Goal: Information Seeking & Learning: Learn about a topic

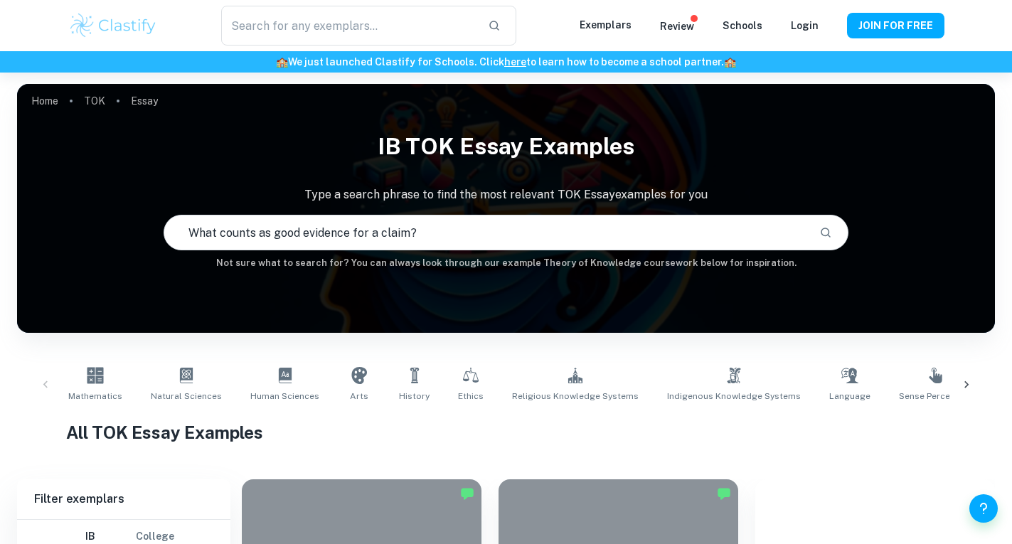
type input "What counts as good evidence for a claim?"
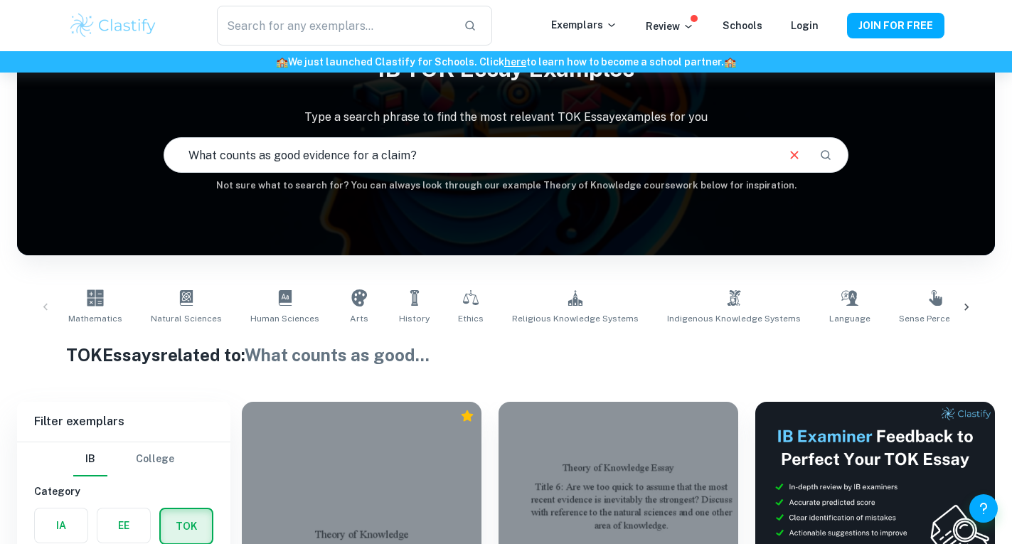
scroll to position [18, 0]
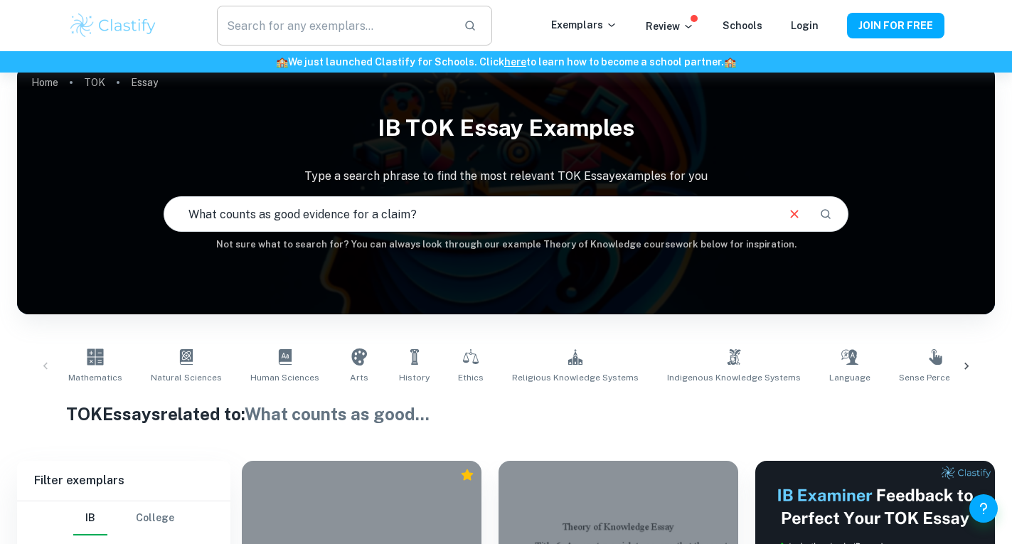
click at [346, 31] on input "text" at bounding box center [334, 26] width 235 height 40
paste input "What counts as good evidence for a claim?"
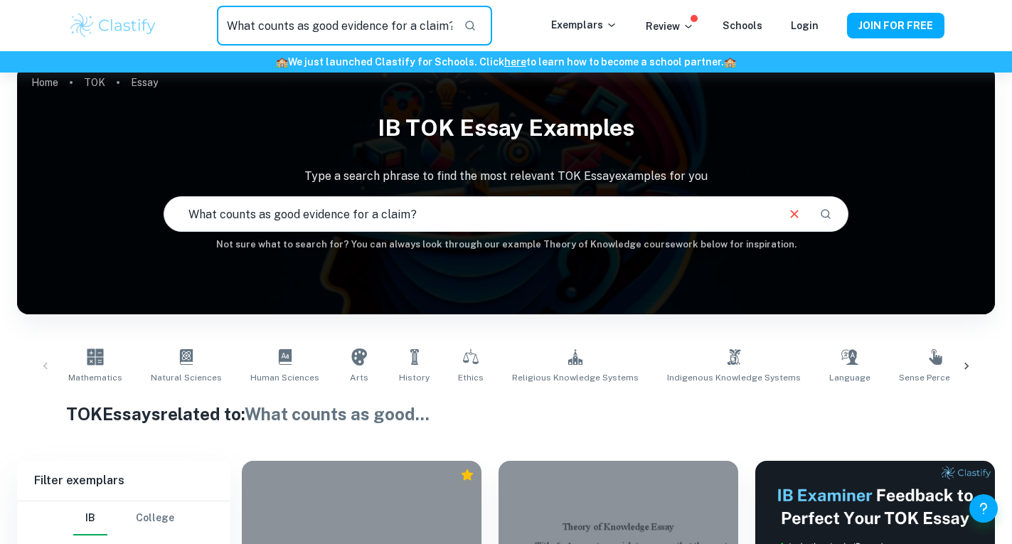
type input "What counts as good evidence for a claim?"
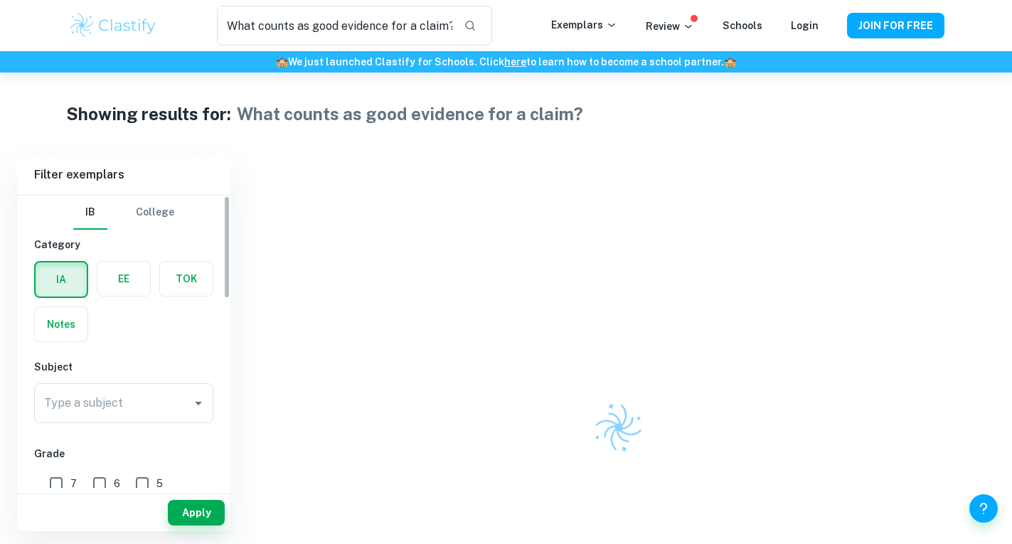
click at [173, 291] on label "button" at bounding box center [186, 279] width 53 height 34
click at [0, 0] on input "radio" at bounding box center [0, 0] width 0 height 0
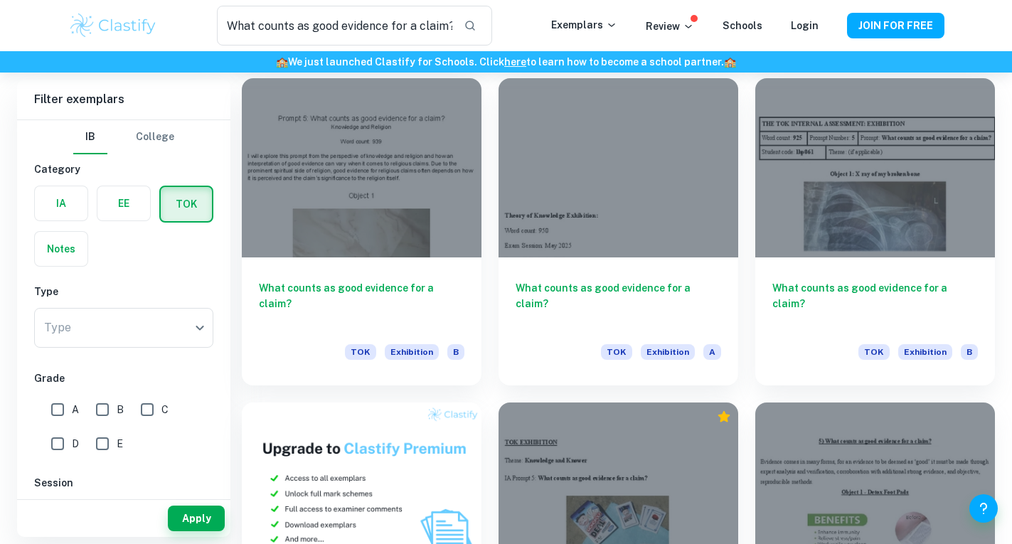
scroll to position [416, 0]
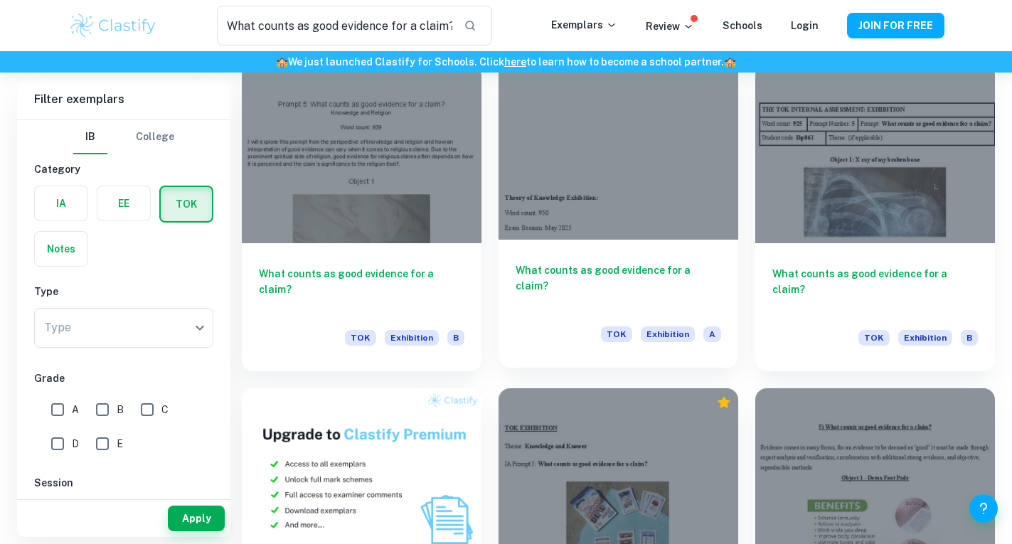
click at [588, 266] on h6 "What counts as good evidence for a claim?" at bounding box center [619, 286] width 206 height 47
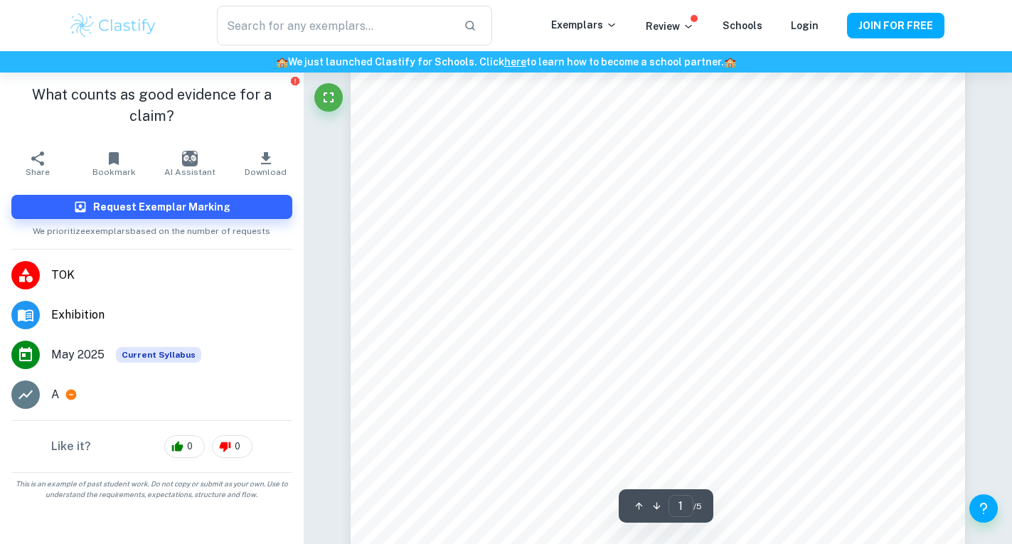
scroll to position [115, 0]
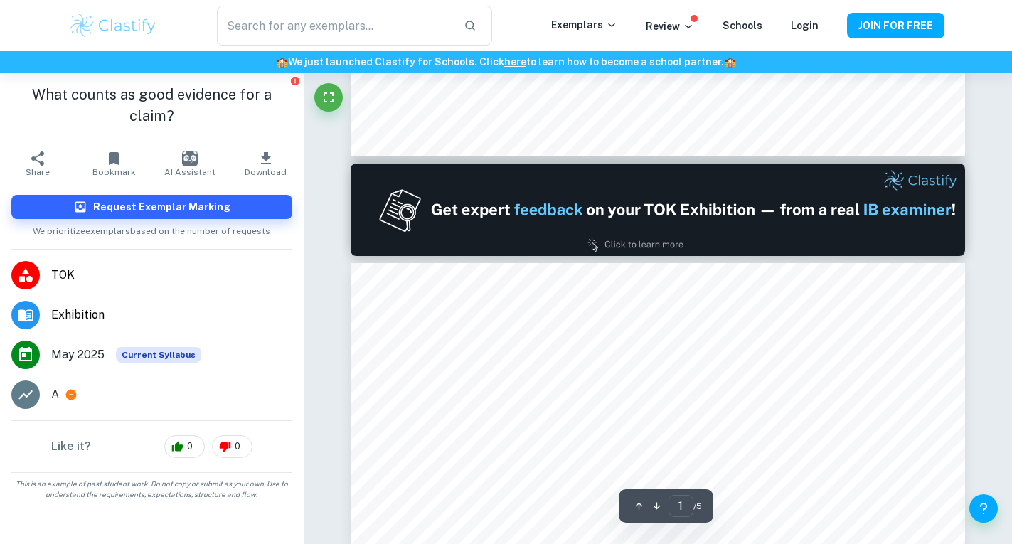
type input "2"
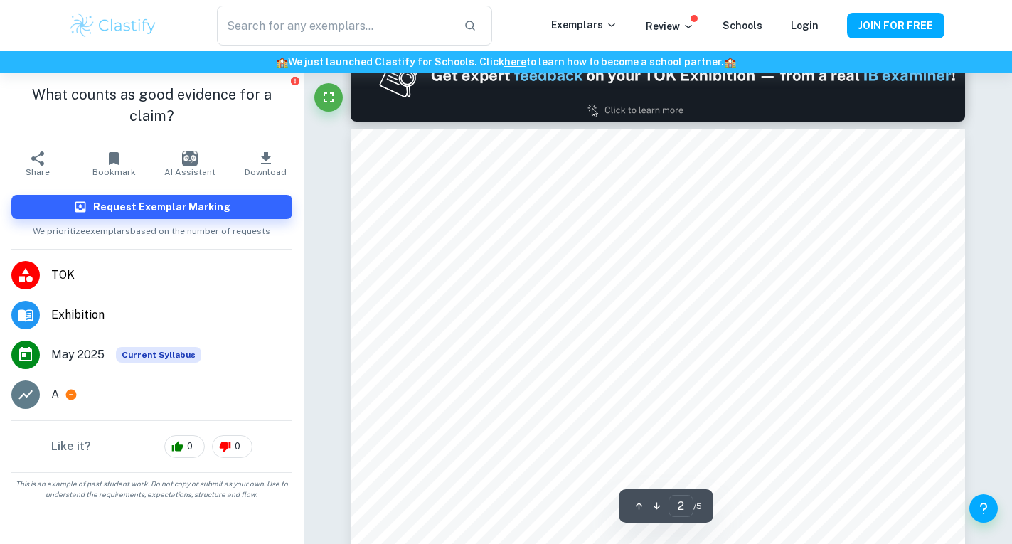
scroll to position [935, 0]
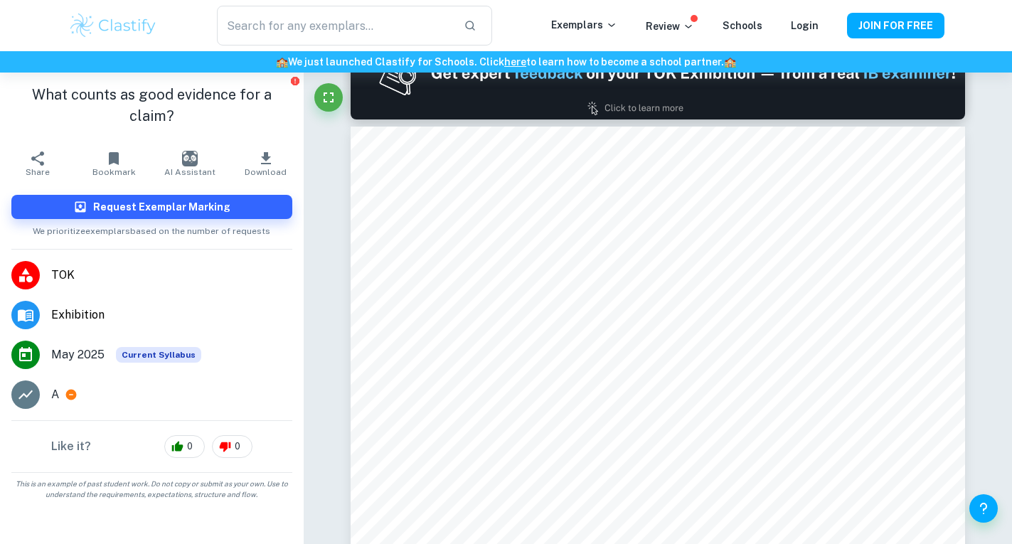
type input "What counts as good evidence for a claim?"
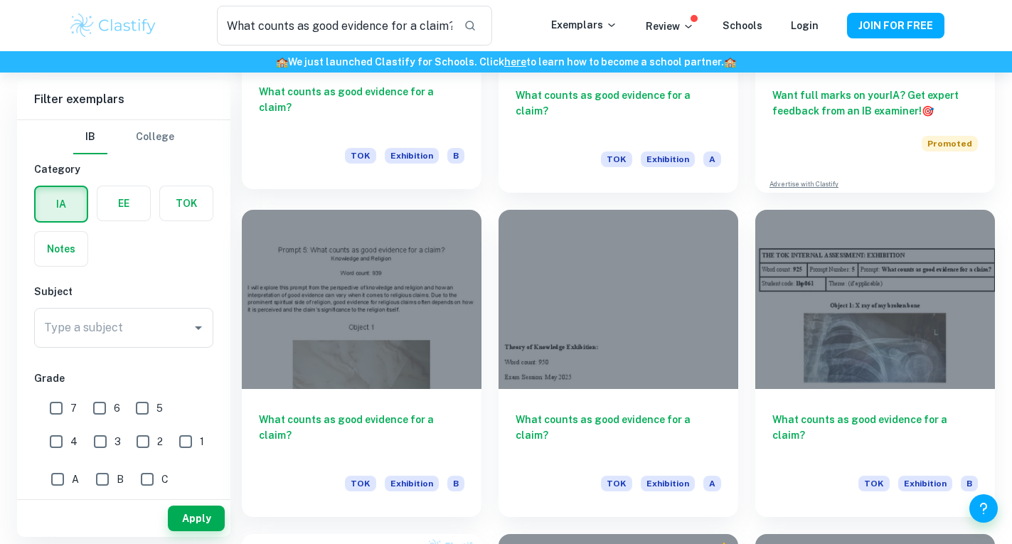
scroll to position [271, 0]
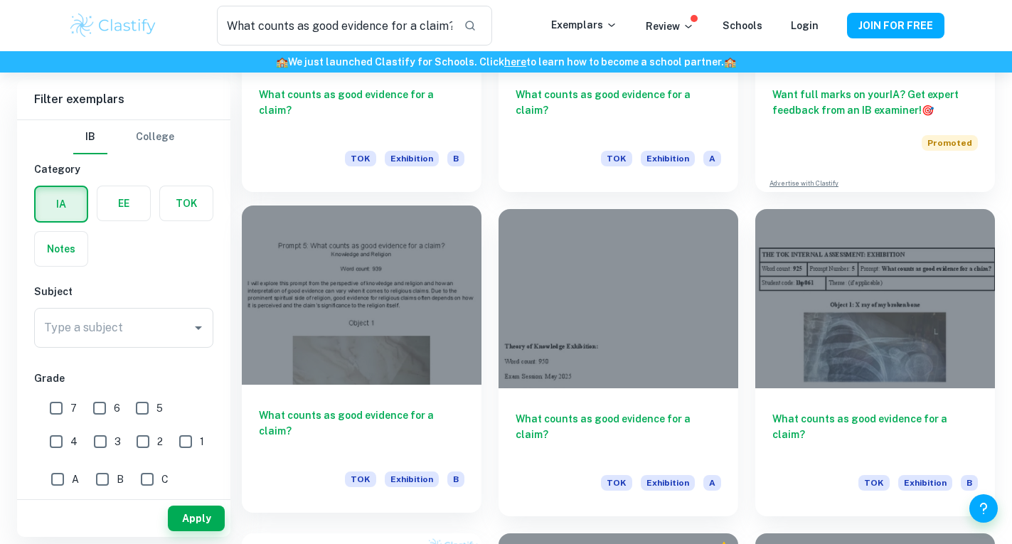
click at [409, 405] on div "What counts as good evidence for a claim? TOK Exhibition B" at bounding box center [362, 449] width 240 height 128
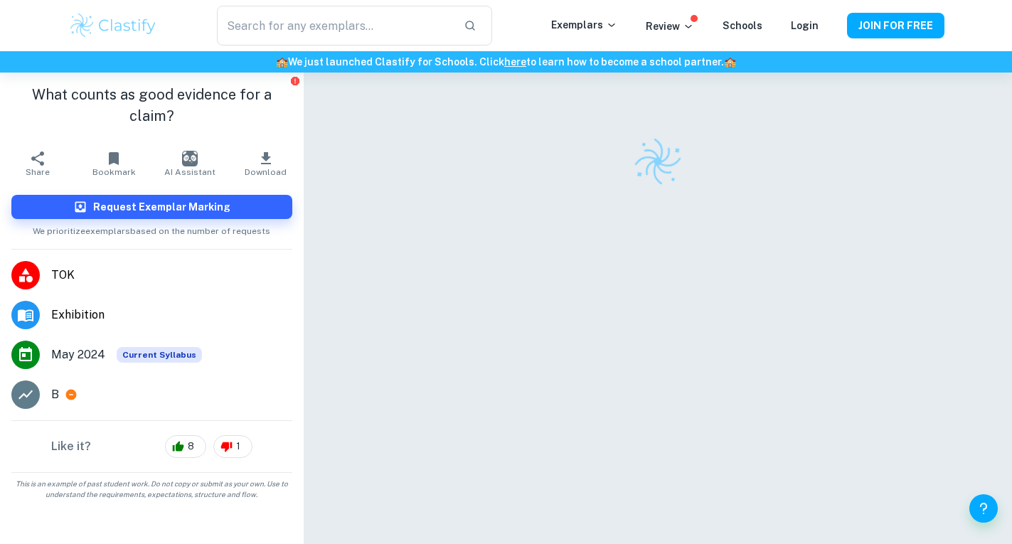
type input "What counts as good evidence for a claim?"
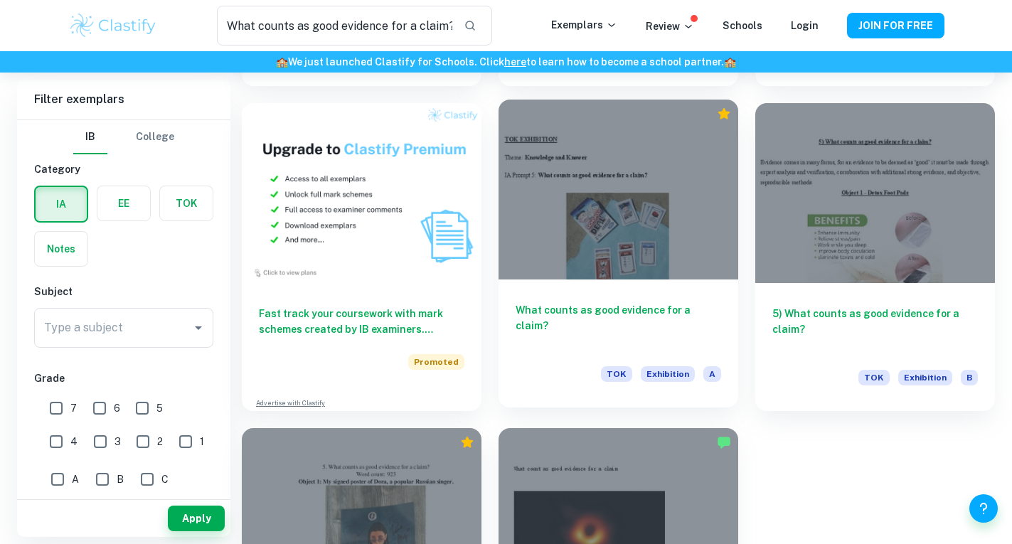
scroll to position [702, 0]
click at [568, 329] on h6 "What counts as good evidence for a claim?" at bounding box center [619, 325] width 206 height 47
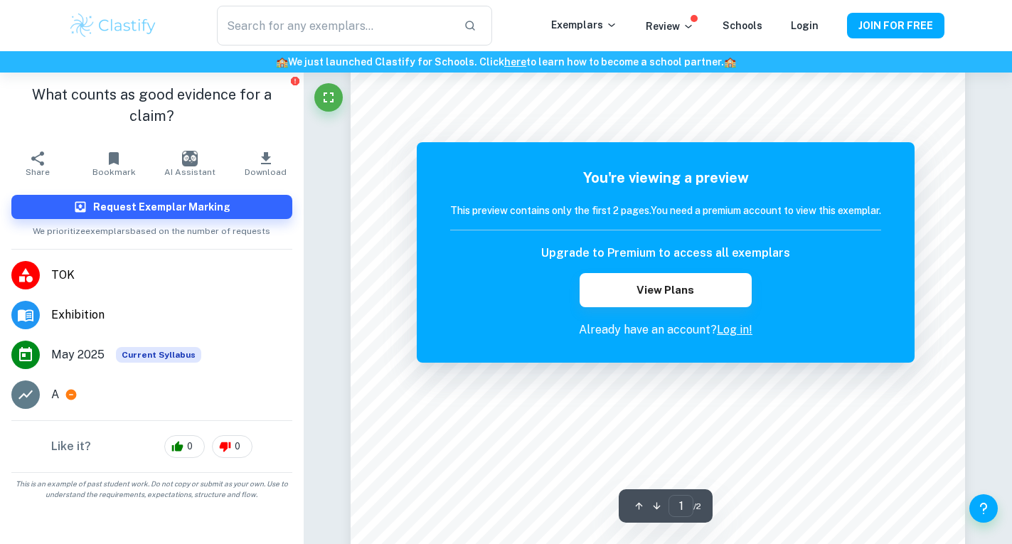
scroll to position [154, 0]
